Goal: Information Seeking & Learning: Learn about a topic

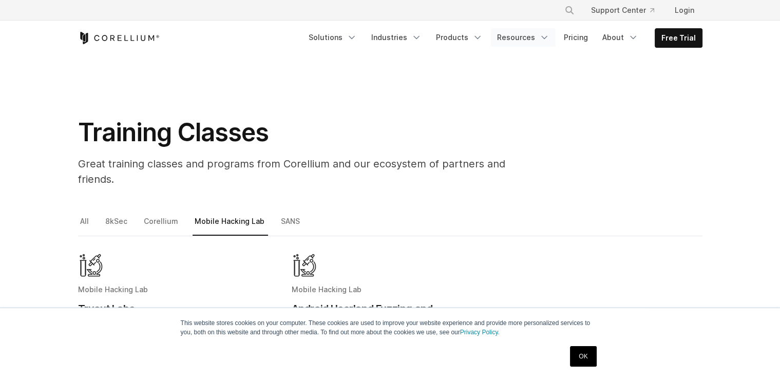
click at [519, 34] on link "Resources" at bounding box center [523, 37] width 65 height 18
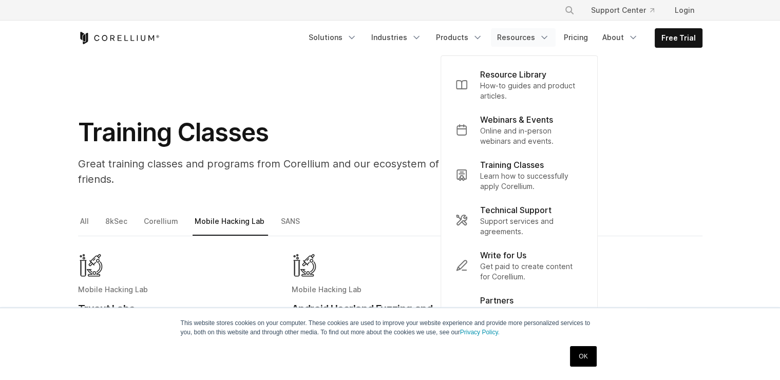
click at [665, 141] on div "Training Classes Great training classes and programs from Corellium and our eco…" at bounding box center [390, 156] width 645 height 78
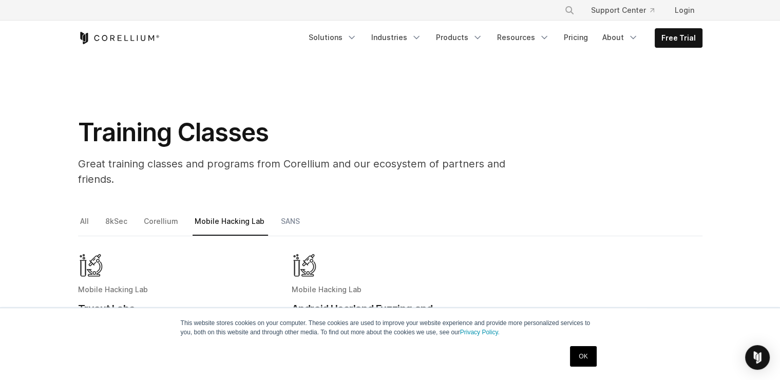
click at [280, 215] on link "SANS" at bounding box center [291, 226] width 25 height 22
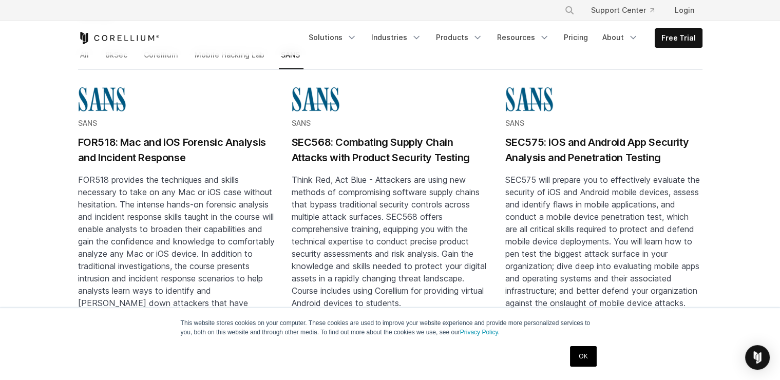
scroll to position [333, 0]
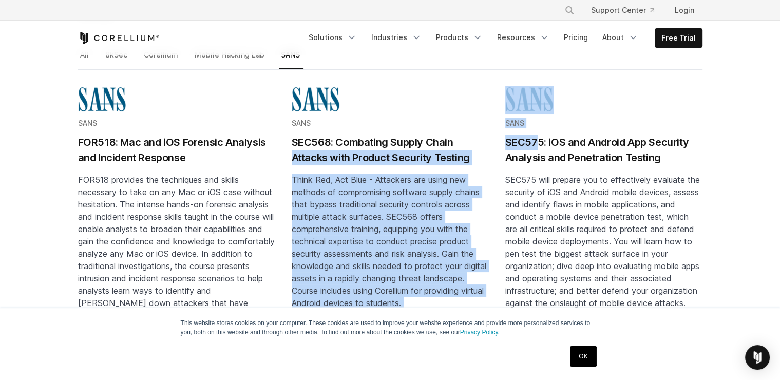
drag, startPoint x: 496, startPoint y: 129, endPoint x: 536, endPoint y: 128, distance: 40.1
click at [536, 128] on section "SANS FOR518: Mac and iOS Forensic Analysis and Incident Response FOR518 provide…" at bounding box center [390, 220] width 624 height 268
click at [499, 127] on section "SANS FOR518: Mac and iOS Forensic Analysis and Incident Response FOR518 provide…" at bounding box center [390, 220] width 624 height 268
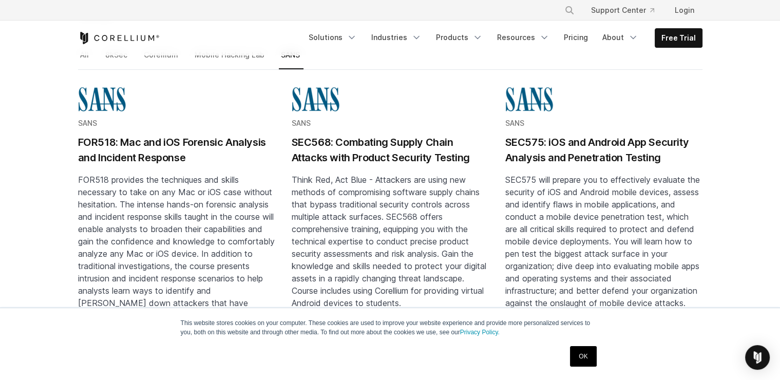
click at [502, 126] on section "SANS FOR518: Mac and iOS Forensic Analysis and Incident Response FOR518 provide…" at bounding box center [390, 220] width 624 height 268
drag, startPoint x: 502, startPoint y: 126, endPoint x: 542, endPoint y: 126, distance: 39.5
click at [542, 126] on section "SANS FOR518: Mac and iOS Forensic Analysis and Incident Response FOR518 provide…" at bounding box center [390, 220] width 624 height 268
copy h2 "SEC575"
